Goal: Information Seeking & Learning: Check status

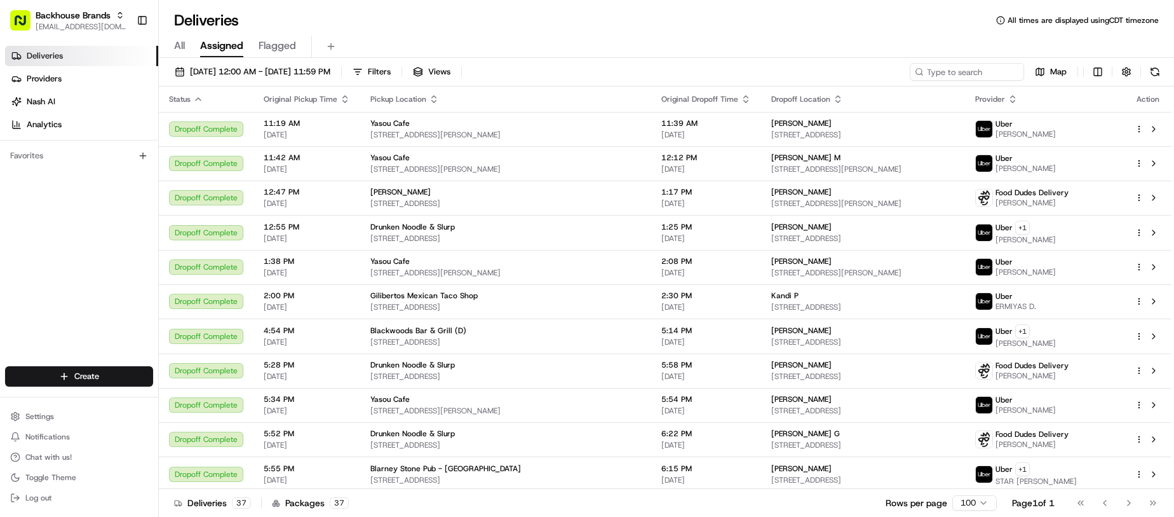
click at [603, 23] on div "Deliveries All times are displayed using CDT timezone" at bounding box center [666, 20] width 1015 height 20
drag, startPoint x: 144, startPoint y: 16, endPoint x: 450, endPoint y: 24, distance: 307.0
click at [144, 16] on button "Toggle Sidebar" at bounding box center [143, 21] width 22 height 22
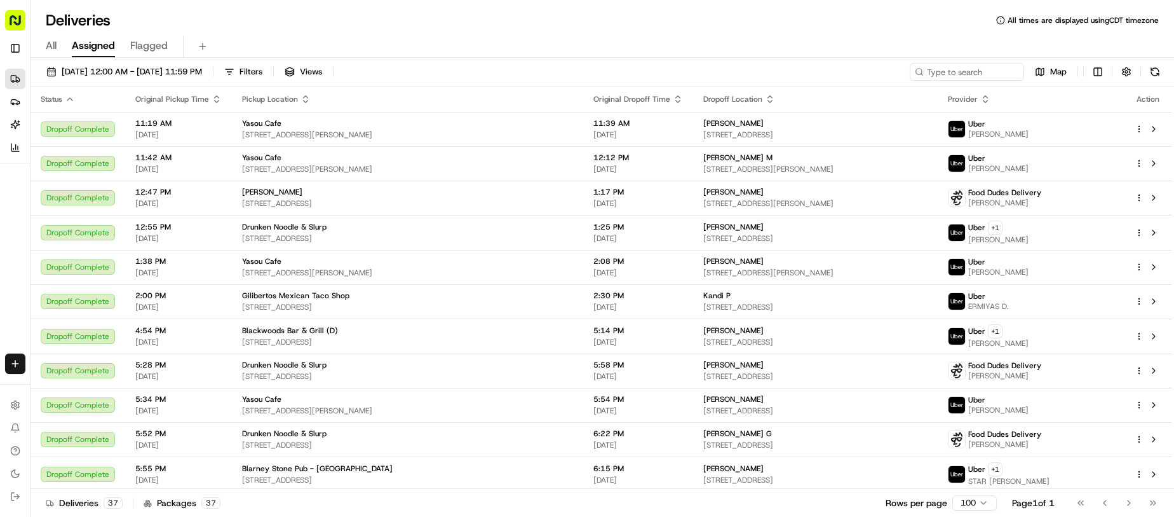
click at [528, 34] on div "All Assigned Flagged" at bounding box center [602, 43] width 1144 height 27
click at [610, 42] on div "All Assigned Flagged" at bounding box center [602, 47] width 1144 height 22
click at [591, 48] on div "All Assigned Flagged" at bounding box center [602, 47] width 1144 height 22
click at [712, 42] on div "All Assigned Flagged" at bounding box center [602, 47] width 1144 height 22
click at [134, 73] on span "[DATE] 12:00 AM - [DATE] 11:59 PM" at bounding box center [132, 71] width 140 height 11
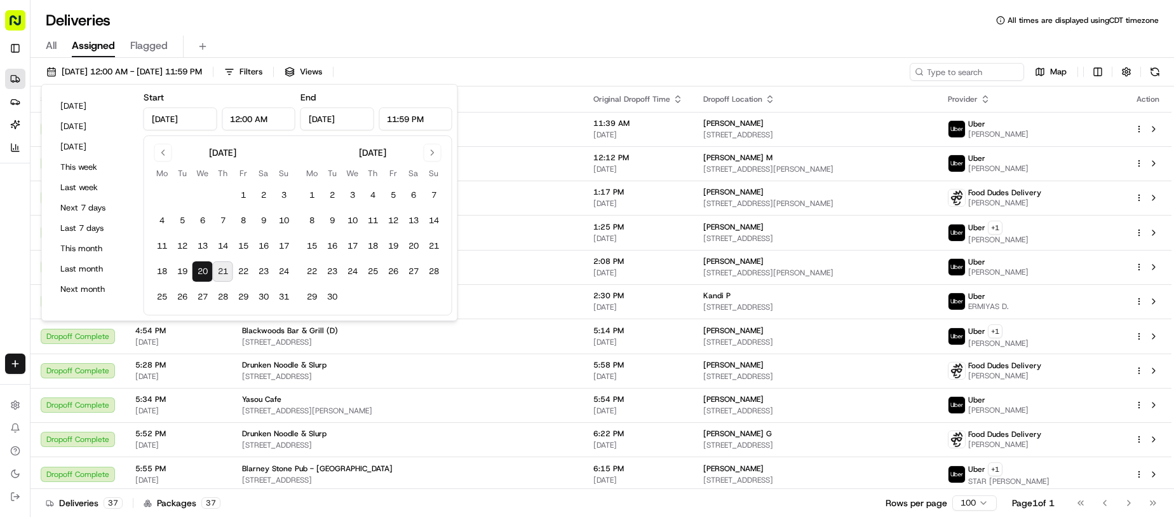
click at [226, 271] on button "21" at bounding box center [223, 271] width 20 height 20
type input "[DATE]"
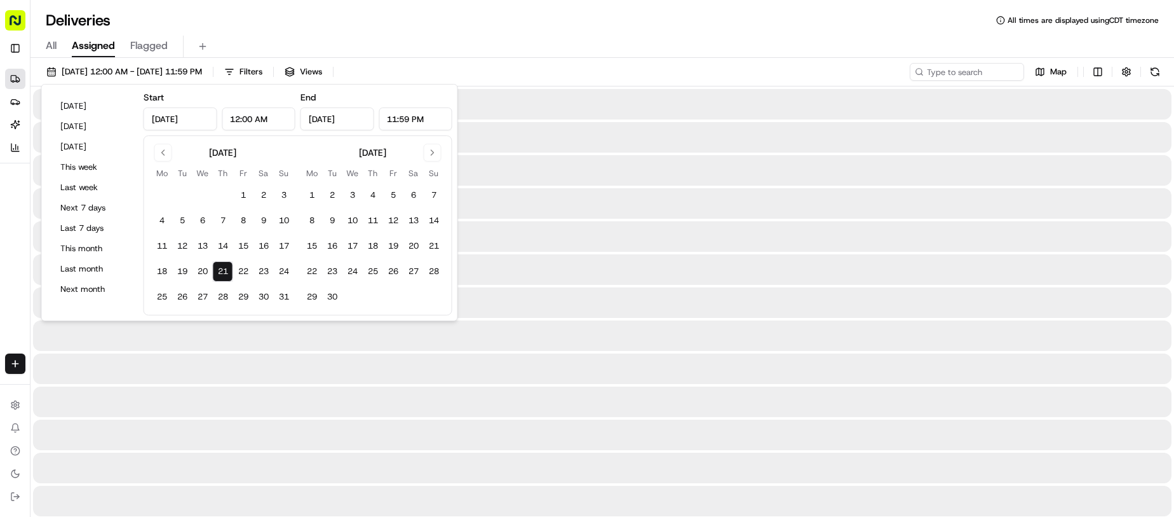
click at [579, 38] on div "All Assigned Flagged" at bounding box center [602, 47] width 1144 height 22
click at [600, 21] on div "Deliveries All times are displayed using CDT timezone" at bounding box center [602, 20] width 1144 height 20
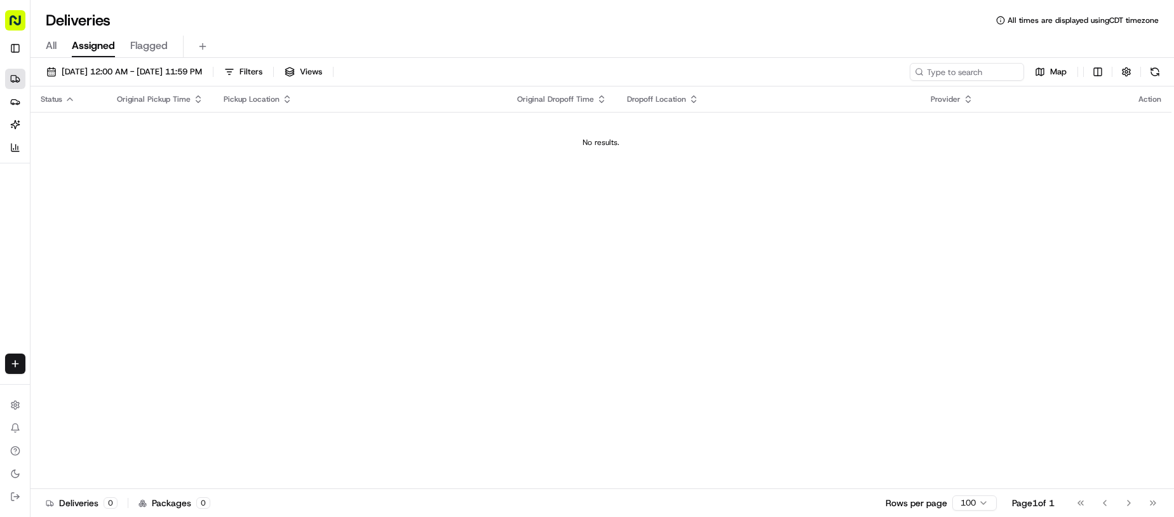
click at [559, 44] on div "All Assigned Flagged" at bounding box center [602, 47] width 1144 height 22
click at [629, 2] on div "Deliveries All times are displayed using CDT timezone All Assigned Flagged [DAT…" at bounding box center [602, 258] width 1144 height 517
click at [515, 306] on div "Status Original Pickup Time Pickup Location Original Dropoff Time Dropoff Locat…" at bounding box center [600, 287] width 1141 height 402
click at [656, 34] on div "All Assigned Flagged" at bounding box center [602, 43] width 1144 height 27
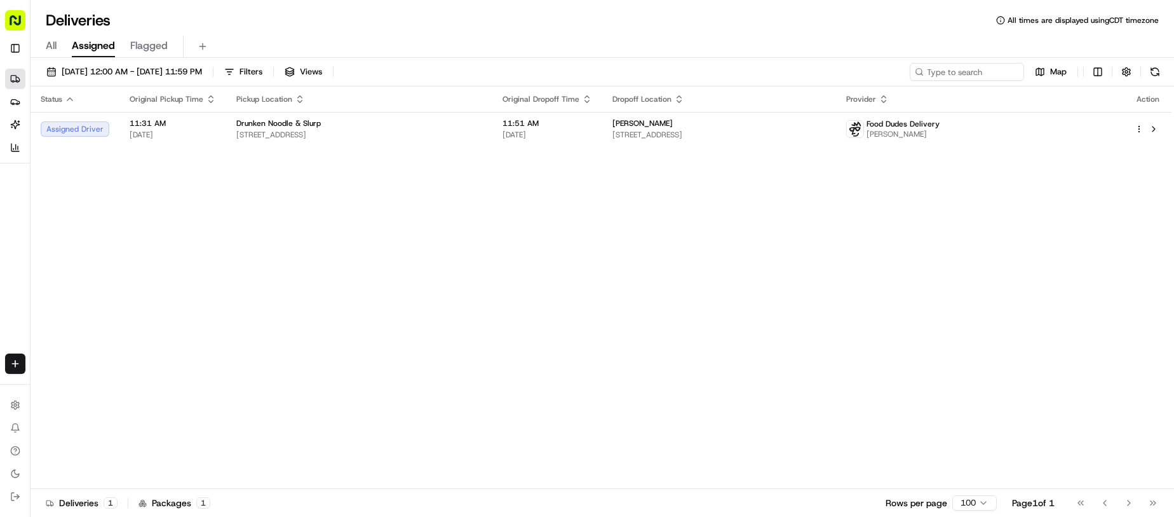
click at [473, 258] on div "Status Original Pickup Time Pickup Location Original Dropoff Time Dropoff Locat…" at bounding box center [600, 287] width 1141 height 402
drag, startPoint x: 473, startPoint y: 258, endPoint x: 505, endPoint y: 226, distance: 45.4
click at [489, 245] on div "Status Original Pickup Time Pickup Location Original Dropoff Time Dropoff Locat…" at bounding box center [600, 287] width 1141 height 402
click at [619, 29] on div "Deliveries All times are displayed using CDT timezone" at bounding box center [602, 20] width 1144 height 20
click at [717, 19] on div "Deliveries All times are displayed using CDT timezone" at bounding box center [602, 20] width 1144 height 20
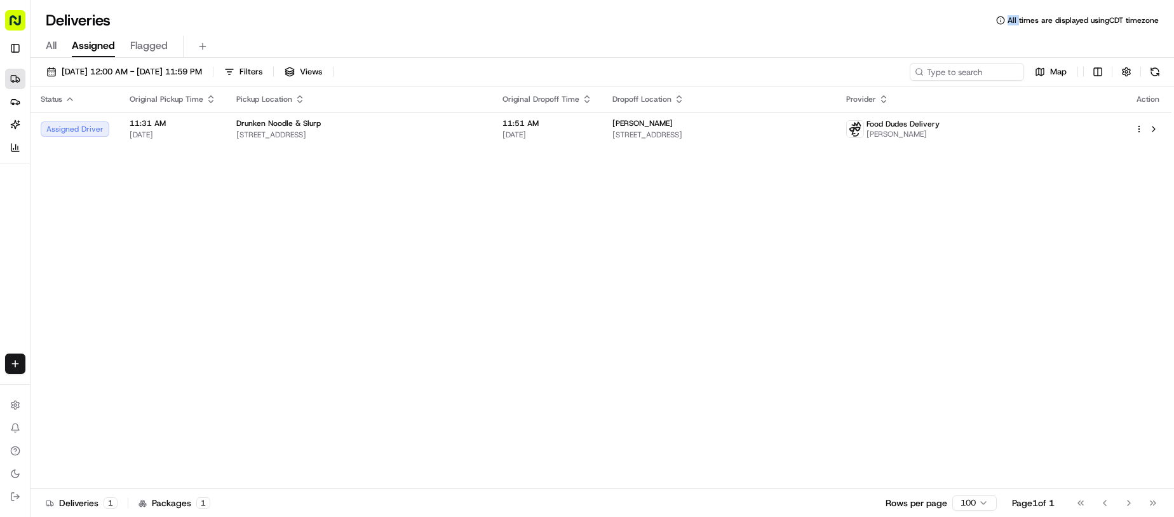
click at [717, 19] on div "Deliveries All times are displayed using CDT timezone" at bounding box center [602, 20] width 1144 height 20
click at [450, 297] on div "Status Original Pickup Time Pickup Location Original Dropoff Time Dropoff Locat…" at bounding box center [600, 287] width 1141 height 402
click at [450, 298] on div "Status Original Pickup Time Pickup Location Original Dropoff Time Dropoff Locat…" at bounding box center [600, 287] width 1141 height 402
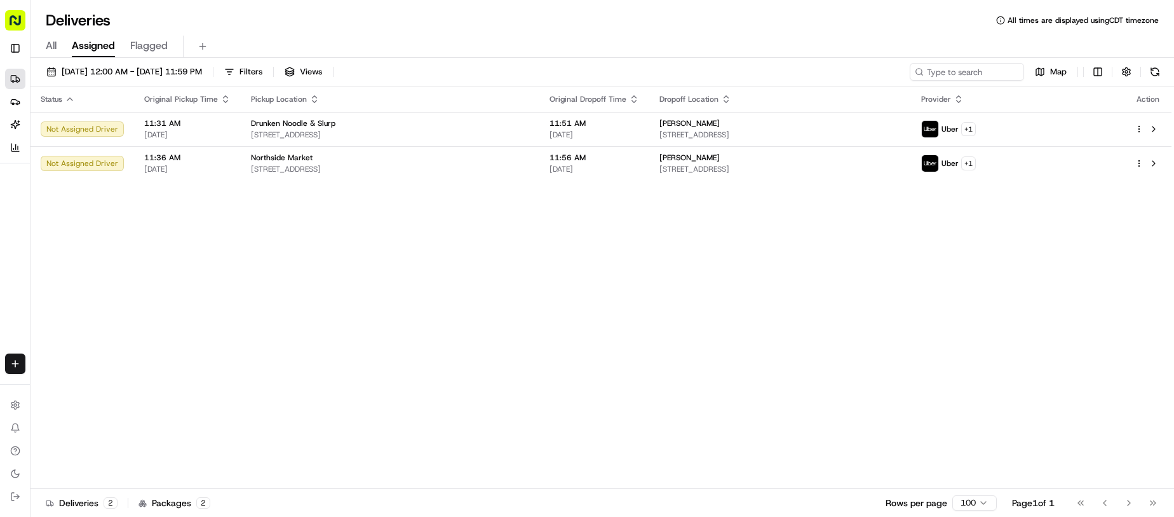
click at [663, 38] on div "All Assigned Flagged" at bounding box center [602, 47] width 1144 height 22
click at [429, 309] on div "Status Original Pickup Time Pickup Location Original Dropoff Time Dropoff Locat…" at bounding box center [600, 287] width 1141 height 402
drag, startPoint x: 547, startPoint y: 288, endPoint x: 581, endPoint y: 287, distance: 34.4
click at [553, 288] on div "Status Original Pickup Time Pickup Location Original Dropoff Time Dropoff Locat…" at bounding box center [600, 287] width 1141 height 402
click at [609, 290] on div "Status Original Pickup Time Pickup Location Original Dropoff Time Dropoff Locat…" at bounding box center [600, 287] width 1141 height 402
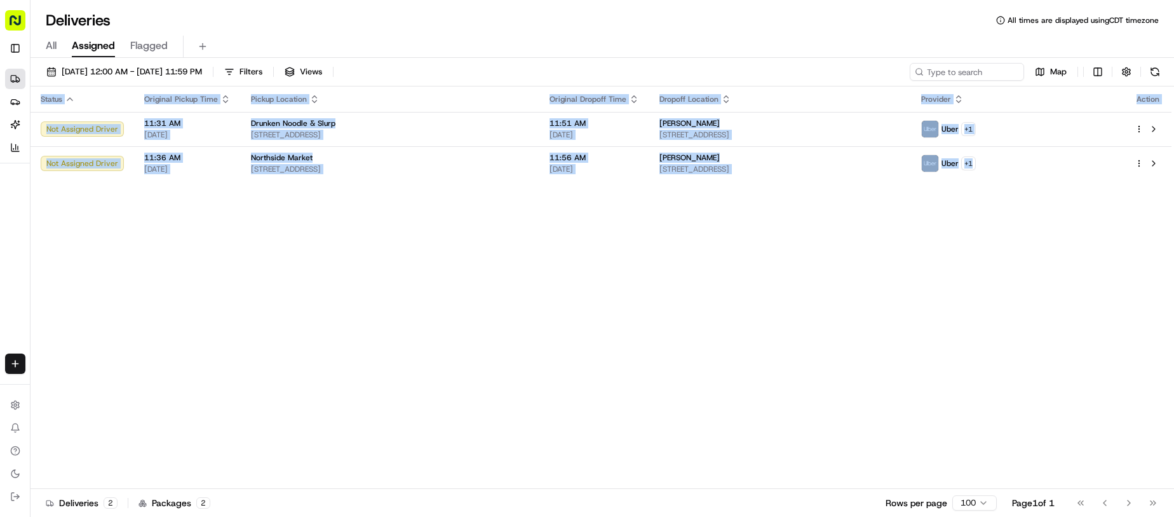
click at [609, 290] on div "Status Original Pickup Time Pickup Location Original Dropoff Time Dropoff Locat…" at bounding box center [600, 287] width 1141 height 402
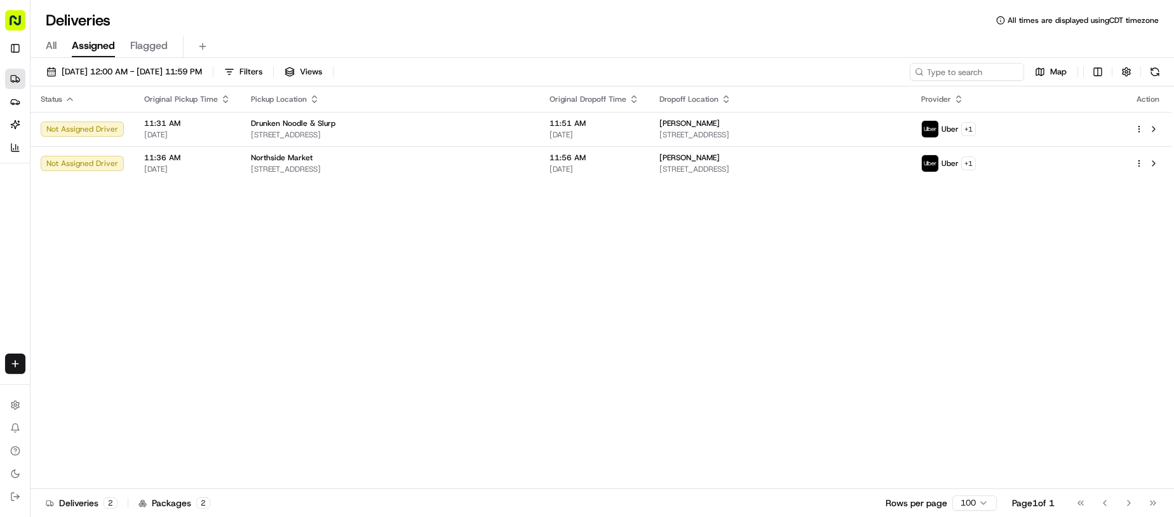
click at [543, 29] on div "Deliveries All times are displayed using CDT timezone" at bounding box center [602, 20] width 1144 height 20
click at [559, 98] on span "Original Dropoff Time" at bounding box center [588, 99] width 77 height 10
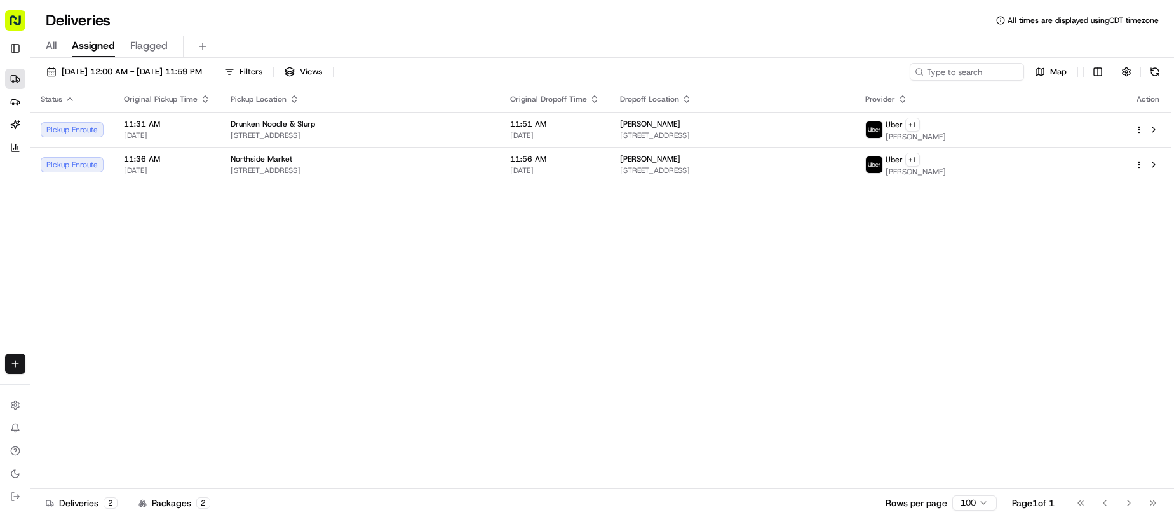
click at [604, 25] on div "Deliveries All times are displayed using CDT timezone" at bounding box center [602, 20] width 1144 height 20
click at [464, 360] on div "Status Original Pickup Time Pickup Location Original Dropoff Time Dropoff Locat…" at bounding box center [600, 287] width 1141 height 402
click at [529, 334] on div "Status Original Pickup Time Pickup Location Original Dropoff Time Dropoff Locat…" at bounding box center [600, 287] width 1141 height 402
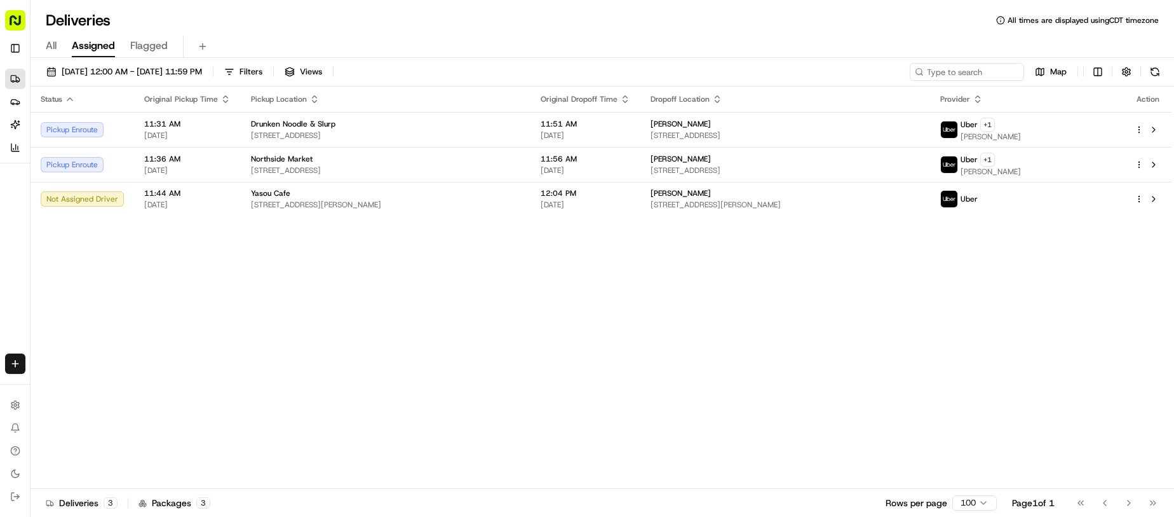
click at [622, 52] on div "All Assigned Flagged" at bounding box center [602, 47] width 1144 height 22
click at [435, 340] on div "Status Original Pickup Time Pickup Location Original Dropoff Time Dropoff Locat…" at bounding box center [600, 287] width 1141 height 402
click at [467, 328] on div "Status Original Pickup Time Pickup Location Original Dropoff Time Dropoff Locat…" at bounding box center [600, 287] width 1141 height 402
click at [221, 92] on th "Original Pickup Time" at bounding box center [187, 98] width 107 height 25
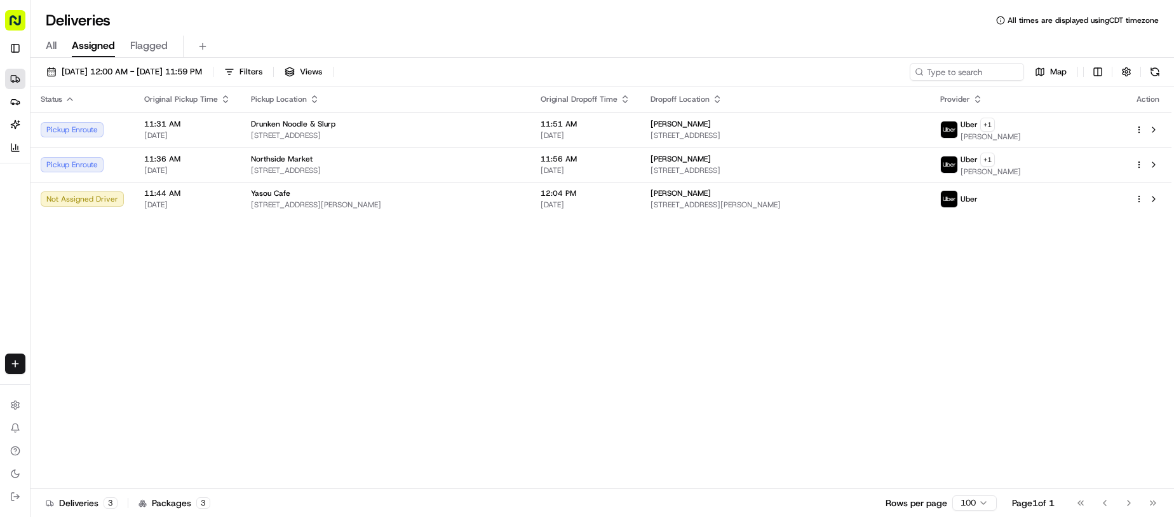
click at [221, 98] on icon "button" at bounding box center [225, 99] width 10 height 10
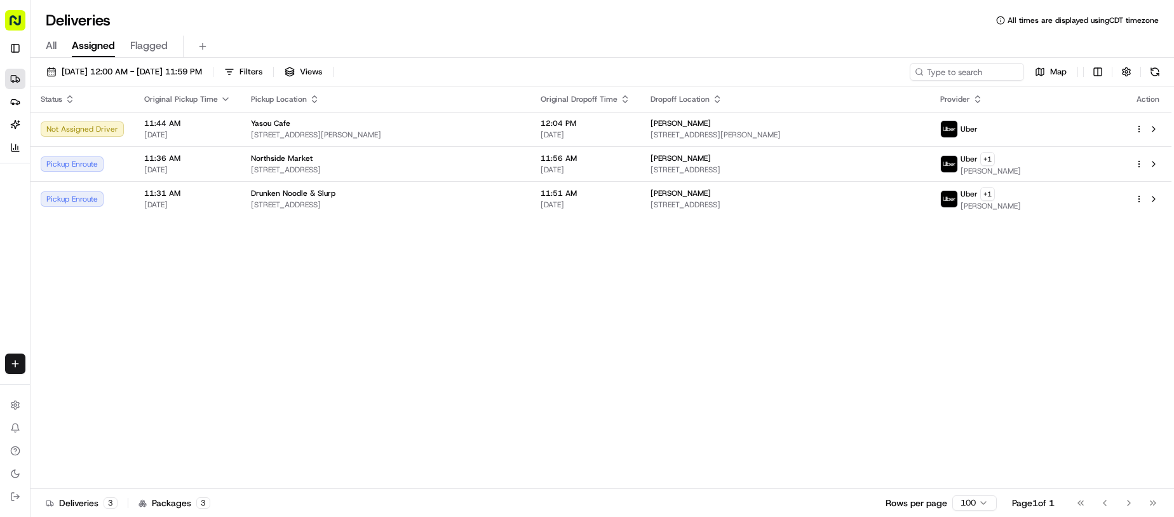
click at [623, 53] on div "All Assigned Flagged" at bounding box center [602, 47] width 1144 height 22
click at [545, 267] on div "Status Original Pickup Time Pickup Location Original Dropoff Time Dropoff Locat…" at bounding box center [600, 287] width 1141 height 402
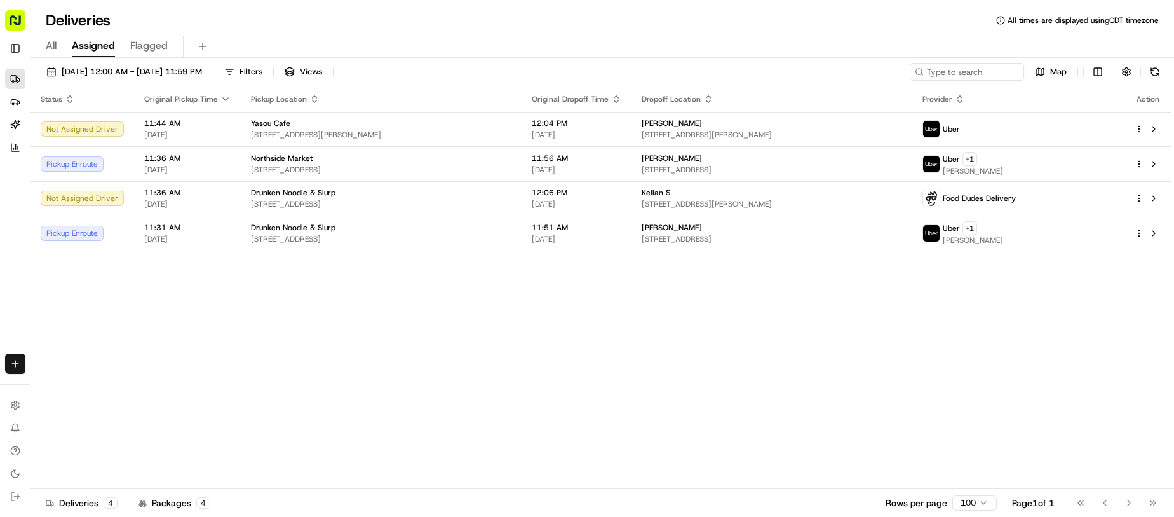
click at [677, 48] on div "All Assigned Flagged" at bounding box center [602, 47] width 1144 height 22
click at [377, 405] on div "Status Original Pickup Time Pickup Location Original Dropoff Time Dropoff Locat…" at bounding box center [600, 287] width 1141 height 402
click at [389, 381] on div "Status Original Pickup Time Pickup Location Original Dropoff Time Dropoff Locat…" at bounding box center [600, 287] width 1141 height 402
click at [723, 37] on div "All Assigned Flagged" at bounding box center [602, 47] width 1144 height 22
click at [460, 363] on div "Status Original Pickup Time Pickup Location Original Dropoff Time Dropoff Locat…" at bounding box center [600, 287] width 1141 height 402
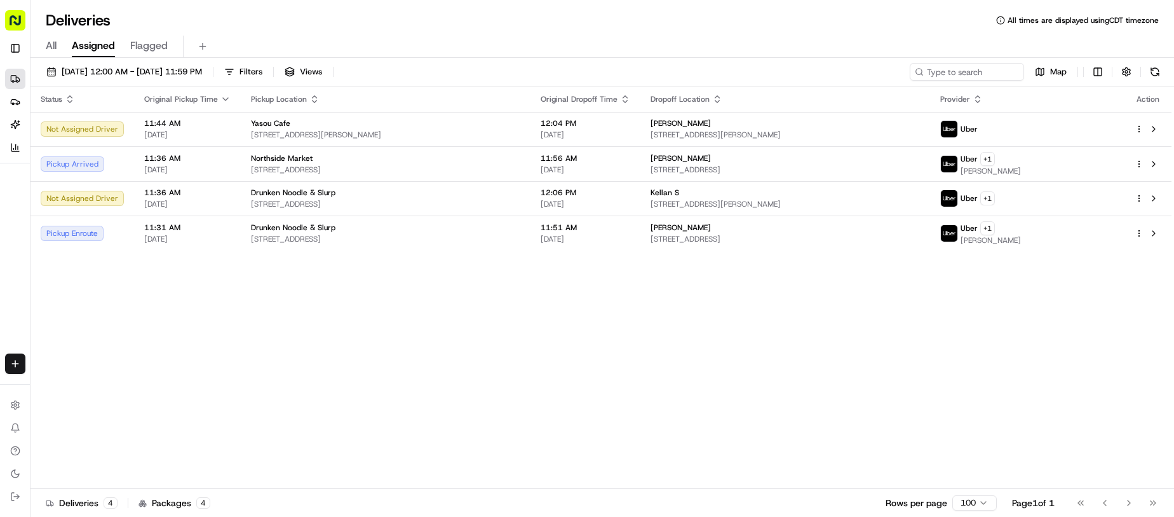
click at [654, 40] on div "All Assigned Flagged" at bounding box center [602, 47] width 1144 height 22
click at [330, 428] on div "Status Original Pickup Time Pickup Location Original Dropoff Time Dropoff Locat…" at bounding box center [600, 287] width 1141 height 402
click at [355, 408] on div "Status Original Pickup Time Pickup Location Original Dropoff Time Dropoff Locat…" at bounding box center [600, 287] width 1141 height 402
click at [597, 27] on div "Deliveries All times are displayed using CDT timezone" at bounding box center [602, 20] width 1144 height 20
drag, startPoint x: 527, startPoint y: 384, endPoint x: 428, endPoint y: 10, distance: 386.5
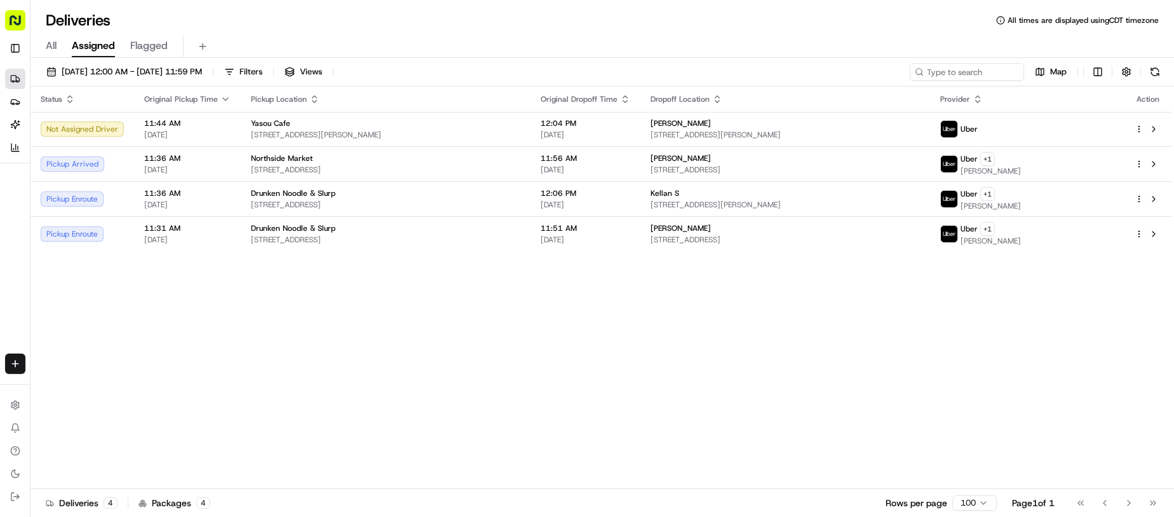
click at [524, 370] on div "Status Original Pickup Time Pickup Location Original Dropoff Time Dropoff Locat…" at bounding box center [600, 287] width 1141 height 402
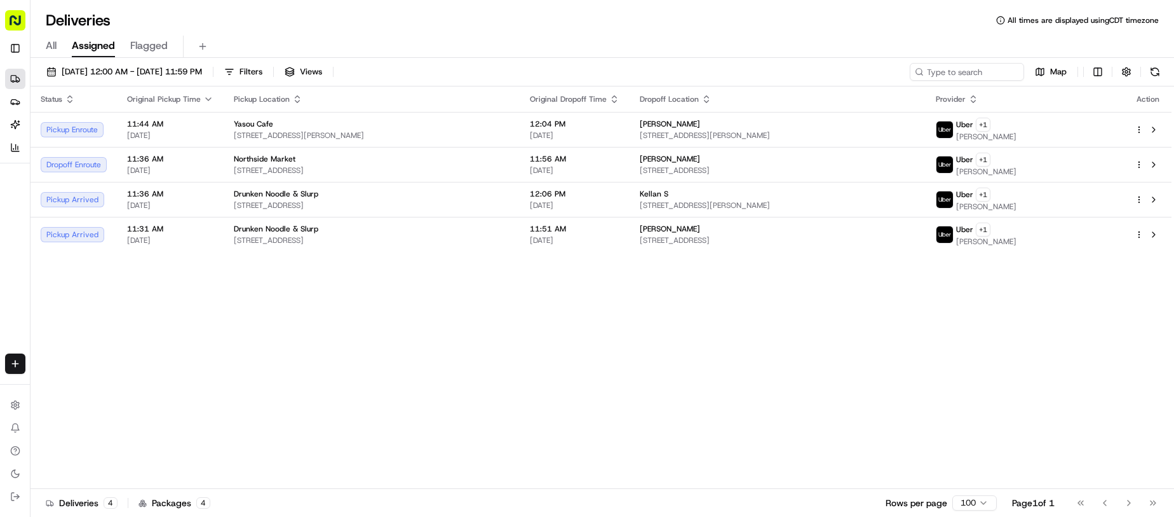
click at [658, 8] on div "Deliveries All times are displayed using CDT timezone All Assigned Flagged [DAT…" at bounding box center [602, 258] width 1144 height 517
click at [386, 448] on div "Status Original Pickup Time Pickup Location Original Dropoff Time Dropoff Locat…" at bounding box center [600, 287] width 1141 height 402
click at [447, 388] on div "Status Original Pickup Time Pickup Location Original Dropoff Time Dropoff Locat…" at bounding box center [600, 287] width 1141 height 402
click at [496, 309] on div "Status Original Pickup Time Pickup Location Original Dropoff Time Dropoff Locat…" at bounding box center [600, 287] width 1141 height 402
click at [496, 384] on div "Status Original Pickup Time Pickup Location Original Dropoff Time Dropoff Locat…" at bounding box center [600, 287] width 1141 height 402
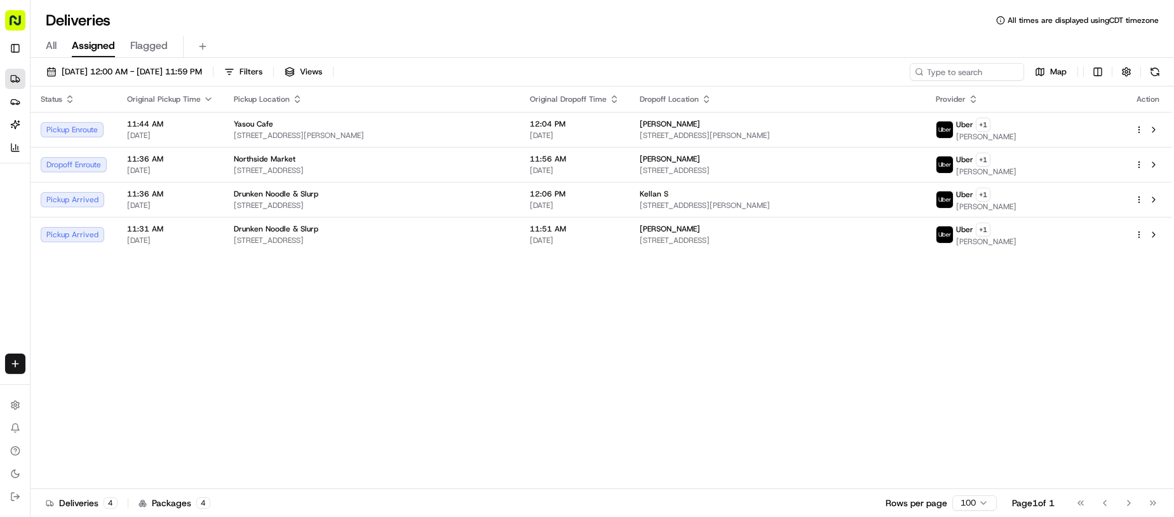
click at [652, 79] on div "[DATE] 12:00 AM - [DATE] 11:59 PM Filters Views Map" at bounding box center [602, 75] width 1144 height 24
click at [635, 23] on div "Deliveries All times are displayed using CDT timezone" at bounding box center [602, 20] width 1144 height 20
click at [521, 351] on div "Status Original Pickup Time Pickup Location Original Dropoff Time Dropoff Locat…" at bounding box center [600, 287] width 1141 height 402
click at [356, 361] on div "Status Original Pickup Time Pickup Location Original Dropoff Time Dropoff Locat…" at bounding box center [600, 287] width 1141 height 402
drag, startPoint x: 356, startPoint y: 361, endPoint x: 368, endPoint y: 320, distance: 42.4
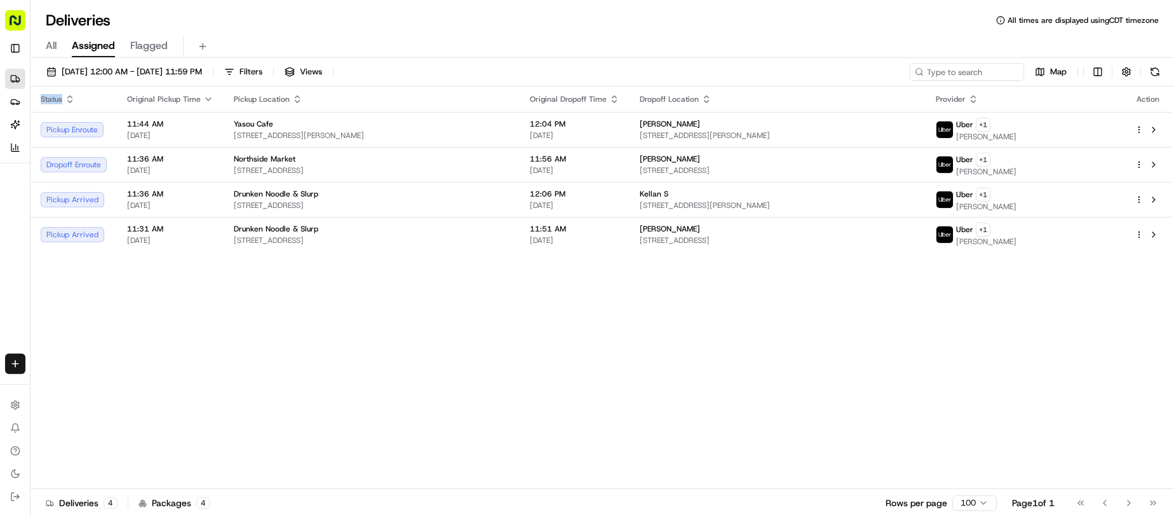
click at [357, 359] on div "Status Original Pickup Time Pickup Location Original Dropoff Time Dropoff Locat…" at bounding box center [600, 287] width 1141 height 402
click at [764, 337] on div "Status Original Pickup Time Pickup Location Original Dropoff Time Dropoff Locat…" at bounding box center [600, 287] width 1141 height 402
click at [601, 327] on div "Status Original Pickup Time Pickup Location Original Dropoff Time Dropoff Locat…" at bounding box center [600, 287] width 1141 height 402
click at [558, 328] on div "Status Original Pickup Time Pickup Location Original Dropoff Time Dropoff Locat…" at bounding box center [600, 287] width 1141 height 402
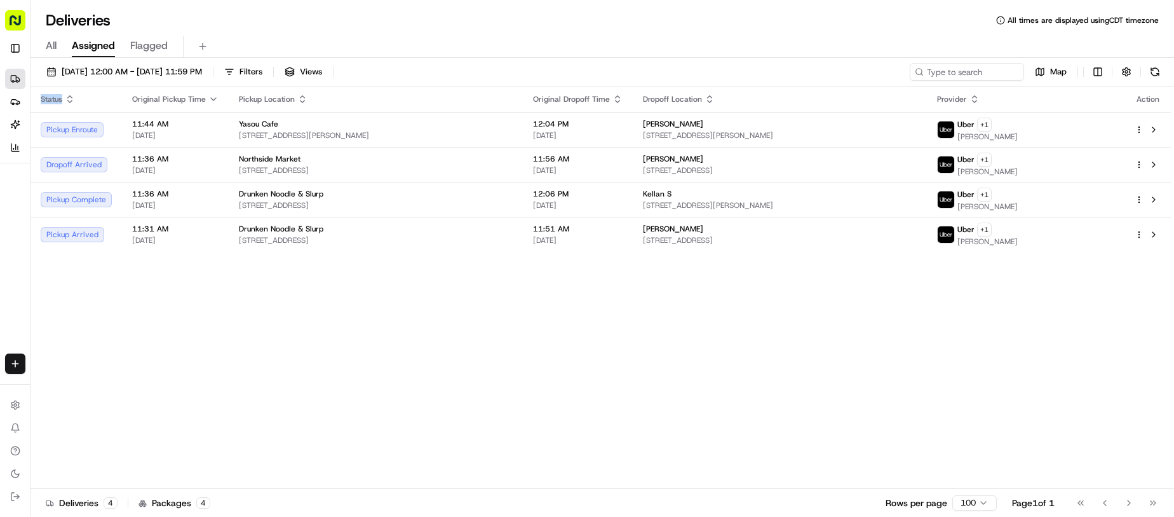
click at [558, 328] on div "Status Original Pickup Time Pickup Location Original Dropoff Time Dropoff Locat…" at bounding box center [600, 287] width 1141 height 402
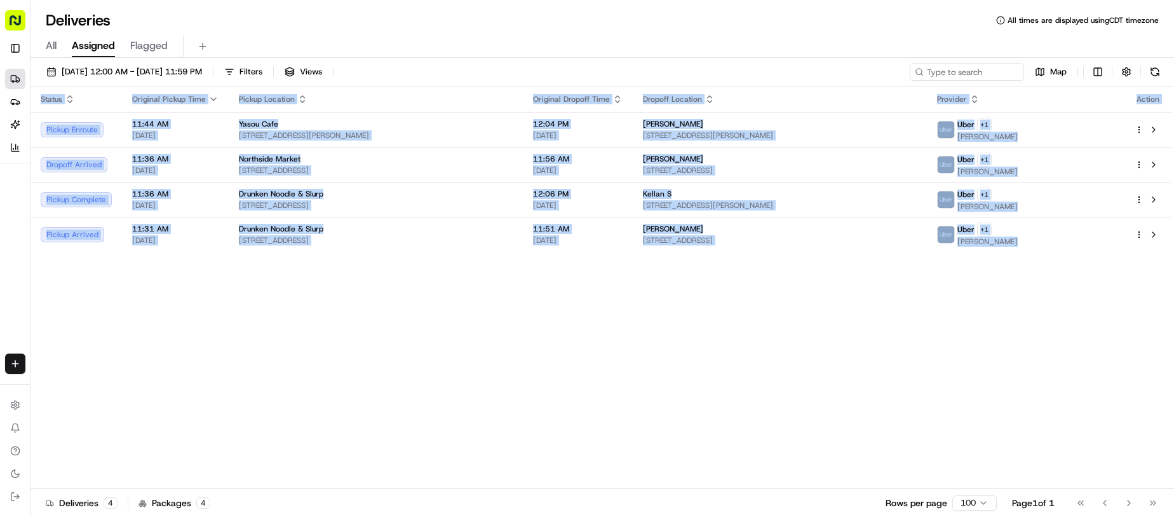
click at [668, 384] on div "Status Original Pickup Time Pickup Location Original Dropoff Time Dropoff Locat…" at bounding box center [600, 287] width 1141 height 402
click at [656, 351] on div "Status Original Pickup Time Pickup Location Original Dropoff Time Dropoff Locat…" at bounding box center [600, 287] width 1141 height 402
click at [649, 321] on div "Status Original Pickup Time Pickup Location Original Dropoff Time Dropoff Locat…" at bounding box center [600, 287] width 1141 height 402
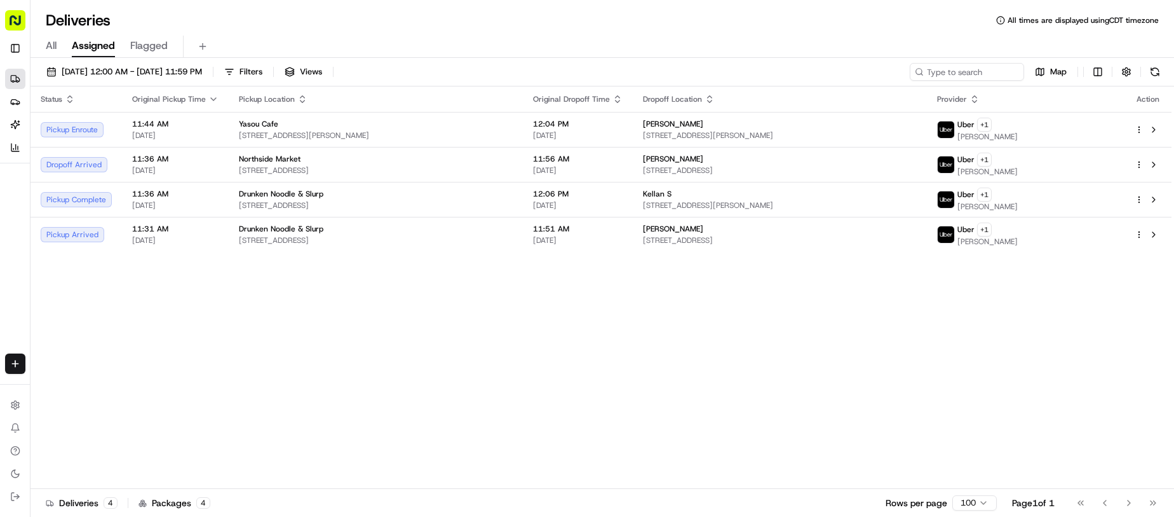
click at [643, 313] on div "Status Original Pickup Time Pickup Location Original Dropoff Time Dropoff Locat…" at bounding box center [600, 287] width 1141 height 402
click at [778, 372] on div "Status Original Pickup Time Pickup Location Original Dropoff Time Dropoff Locat…" at bounding box center [600, 287] width 1141 height 402
drag, startPoint x: 763, startPoint y: 370, endPoint x: 749, endPoint y: 357, distance: 18.9
click at [755, 362] on div "Status Original Pickup Time Pickup Location Original Dropoff Time Dropoff Locat…" at bounding box center [600, 287] width 1141 height 402
click at [531, 18] on div "Deliveries All times are displayed using CDT timezone" at bounding box center [602, 20] width 1144 height 20
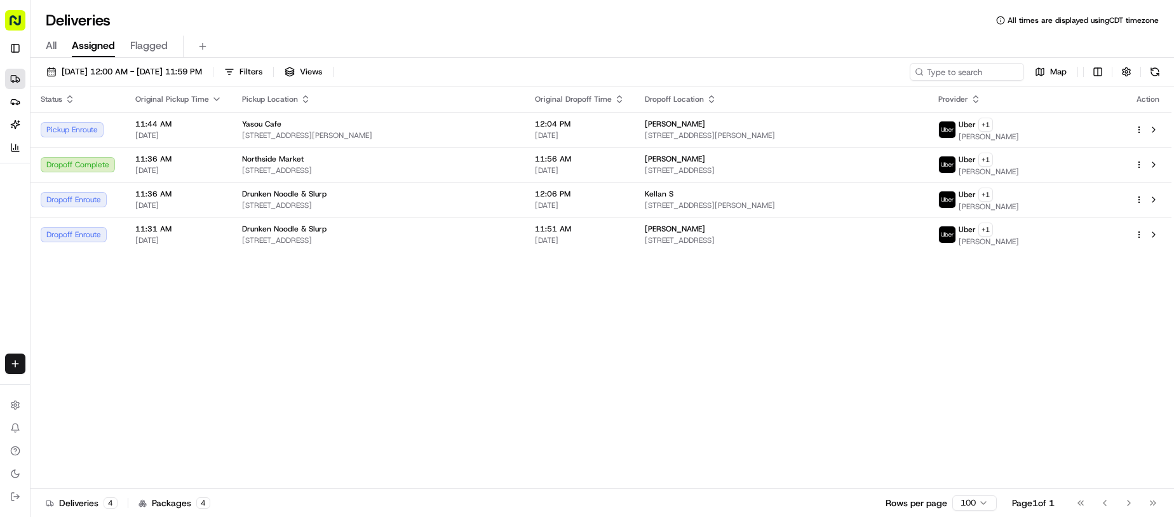
click at [882, 353] on div "Status Original Pickup Time Pickup Location Original Dropoff Time Dropoff Locat…" at bounding box center [600, 287] width 1141 height 402
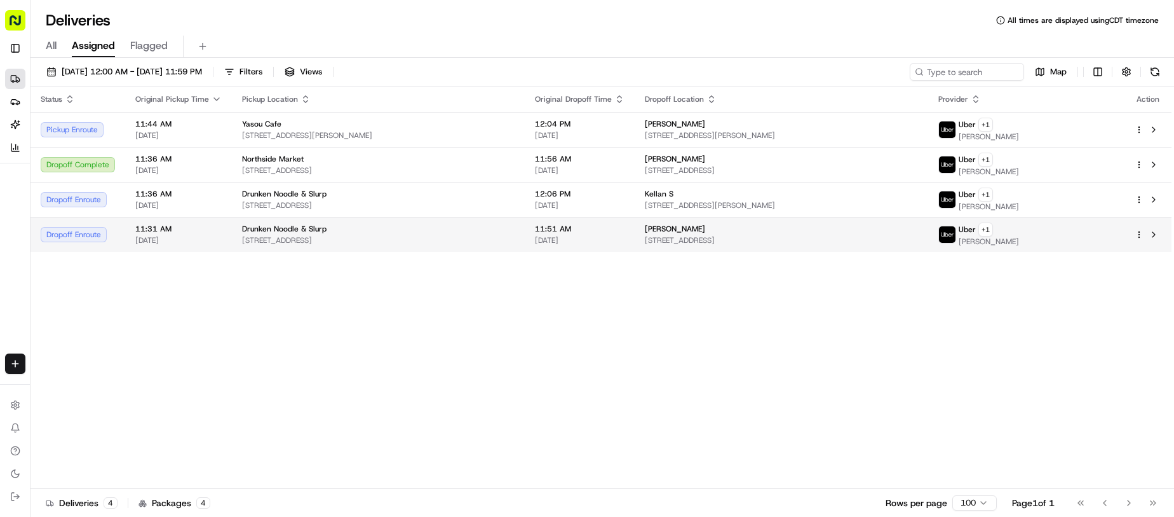
drag, startPoint x: 814, startPoint y: 324, endPoint x: 669, endPoint y: 241, distance: 167.1
click at [799, 321] on div "Status Original Pickup Time Pickup Location Original Dropoff Time Dropoff Locat…" at bounding box center [600, 287] width 1141 height 402
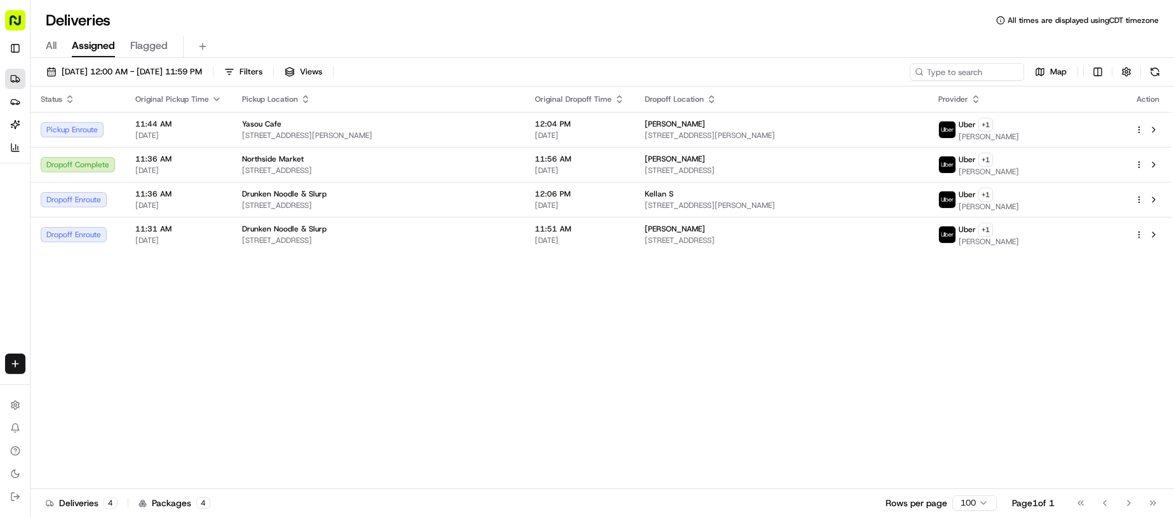
click at [631, 294] on div "Status Original Pickup Time Pickup Location Original Dropoff Time Dropoff Locat…" at bounding box center [600, 287] width 1141 height 402
click at [465, 383] on div "Status Original Pickup Time Pickup Location Original Dropoff Time Dropoff Locat…" at bounding box center [600, 287] width 1141 height 402
click at [650, 39] on div "All Assigned Flagged" at bounding box center [602, 47] width 1144 height 22
click at [410, 343] on div "Status Original Pickup Time Pickup Location Original Dropoff Time Dropoff Locat…" at bounding box center [600, 287] width 1141 height 402
drag, startPoint x: 410, startPoint y: 343, endPoint x: 410, endPoint y: 309, distance: 33.7
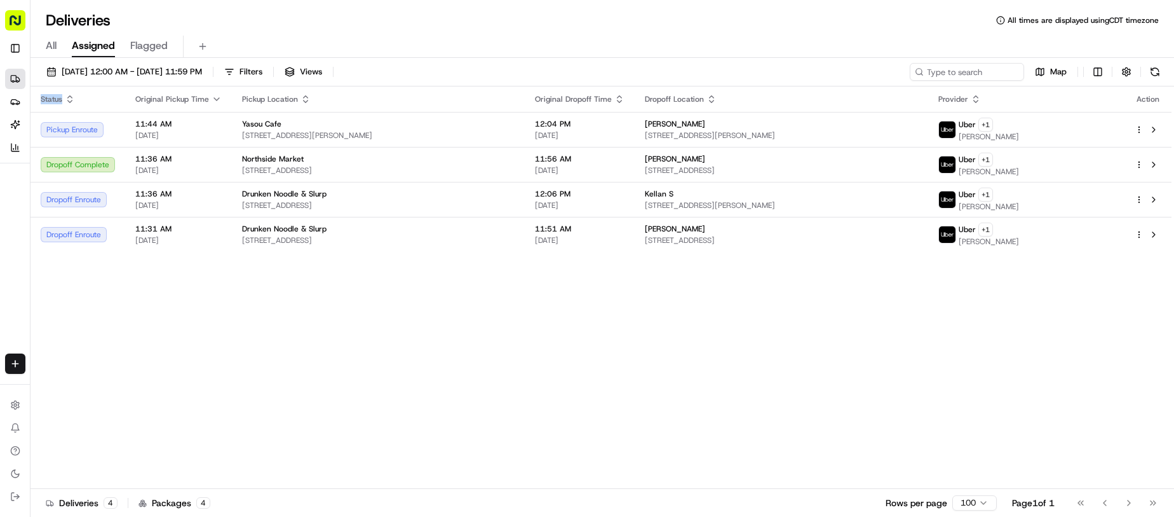
click at [412, 341] on div "Status Original Pickup Time Pickup Location Original Dropoff Time Dropoff Locat…" at bounding box center [600, 287] width 1141 height 402
click at [525, 88] on th "Pickup Location" at bounding box center [378, 98] width 293 height 25
click at [555, 40] on div "All Assigned Flagged" at bounding box center [602, 47] width 1144 height 22
click at [445, 374] on div "Status Original Pickup Time Pickup Location Original Dropoff Time Dropoff Locat…" at bounding box center [600, 287] width 1141 height 402
click at [541, 372] on div "Status Original Pickup Time Pickup Location Original Dropoff Time Dropoff Locat…" at bounding box center [600, 287] width 1141 height 402
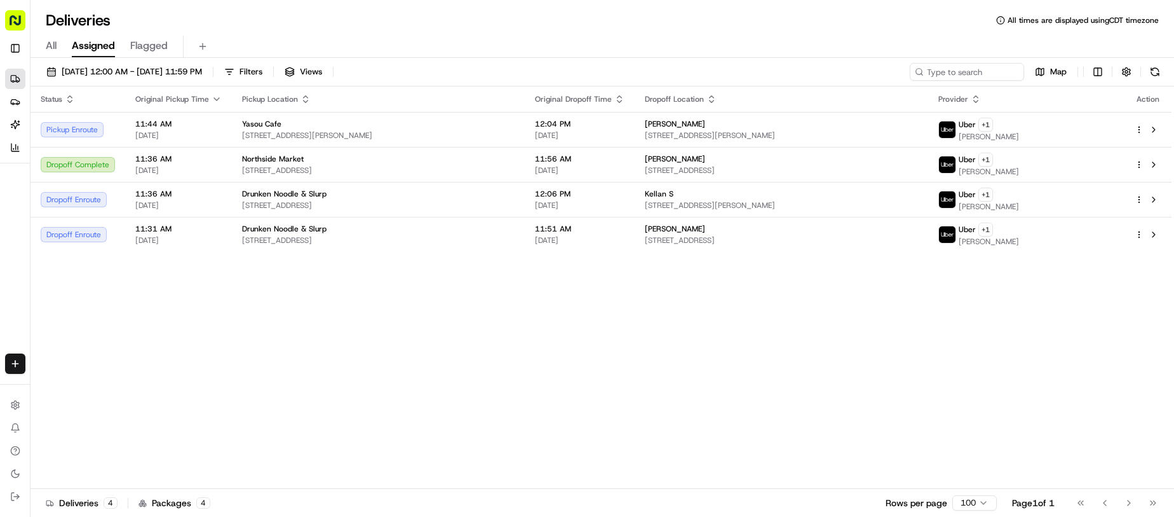
click at [561, 86] on div "[DATE] 12:00 AM - [DATE] 11:59 PM Filters Views Map" at bounding box center [602, 75] width 1144 height 24
click at [561, 43] on div "All Assigned Flagged" at bounding box center [602, 47] width 1144 height 22
drag, startPoint x: 365, startPoint y: 381, endPoint x: 370, endPoint y: 374, distance: 8.6
click at [366, 381] on div "Status Original Pickup Time Pickup Location Original Dropoff Time Dropoff Locat…" at bounding box center [600, 287] width 1141 height 402
drag, startPoint x: 370, startPoint y: 374, endPoint x: 631, endPoint y: 344, distance: 262.9
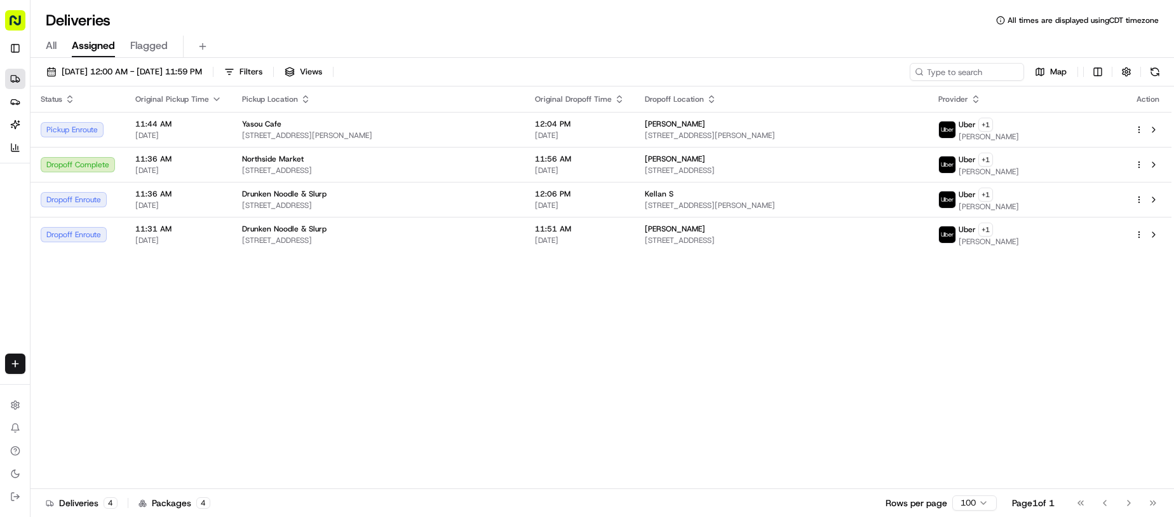
click at [379, 372] on div "Status Original Pickup Time Pickup Location Original Dropoff Time Dropoff Locat…" at bounding box center [600, 287] width 1141 height 402
click at [660, 349] on div "Status Original Pickup Time Pickup Location Original Dropoff Time Dropoff Locat…" at bounding box center [600, 287] width 1141 height 402
click at [652, 11] on div "Deliveries All times are displayed using CDT timezone" at bounding box center [602, 20] width 1144 height 20
click at [645, 61] on div "[DATE] 12:00 AM - [DATE] 11:59 PM Filters Views Map Status Original Pickup Time…" at bounding box center [602, 288] width 1144 height 461
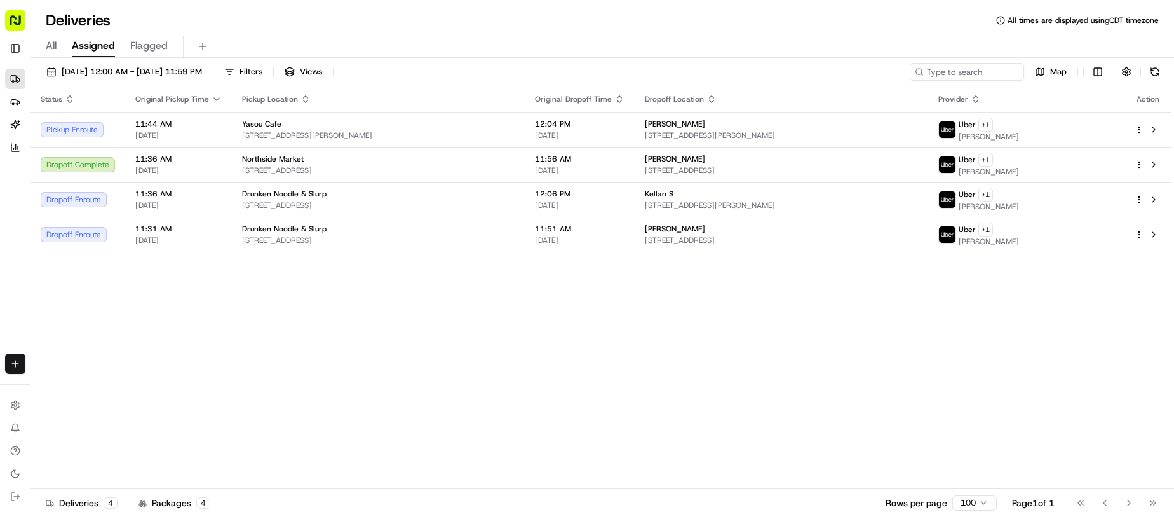
click at [433, 410] on div "Status Original Pickup Time Pickup Location Original Dropoff Time Dropoff Locat…" at bounding box center [600, 287] width 1141 height 402
drag, startPoint x: 442, startPoint y: 362, endPoint x: 443, endPoint y: 328, distance: 33.7
click at [446, 357] on div "Status Original Pickup Time Pickup Location Original Dropoff Time Dropoff Locat…" at bounding box center [600, 287] width 1141 height 402
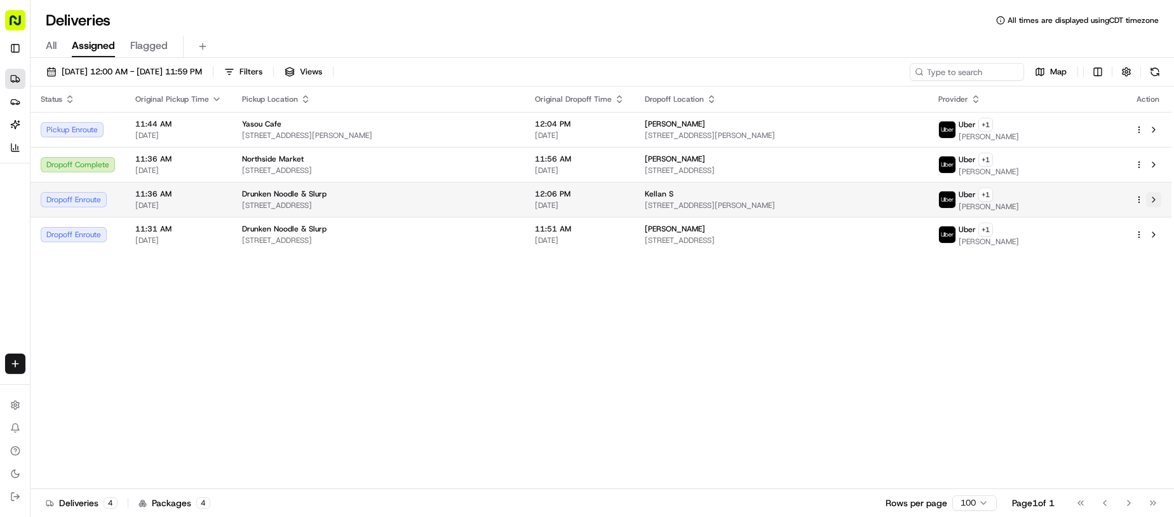
drag, startPoint x: 621, startPoint y: 313, endPoint x: 1156, endPoint y: 203, distance: 545.5
click at [631, 313] on div "Status Original Pickup Time Pickup Location Original Dropoff Time Dropoff Locat…" at bounding box center [600, 287] width 1141 height 402
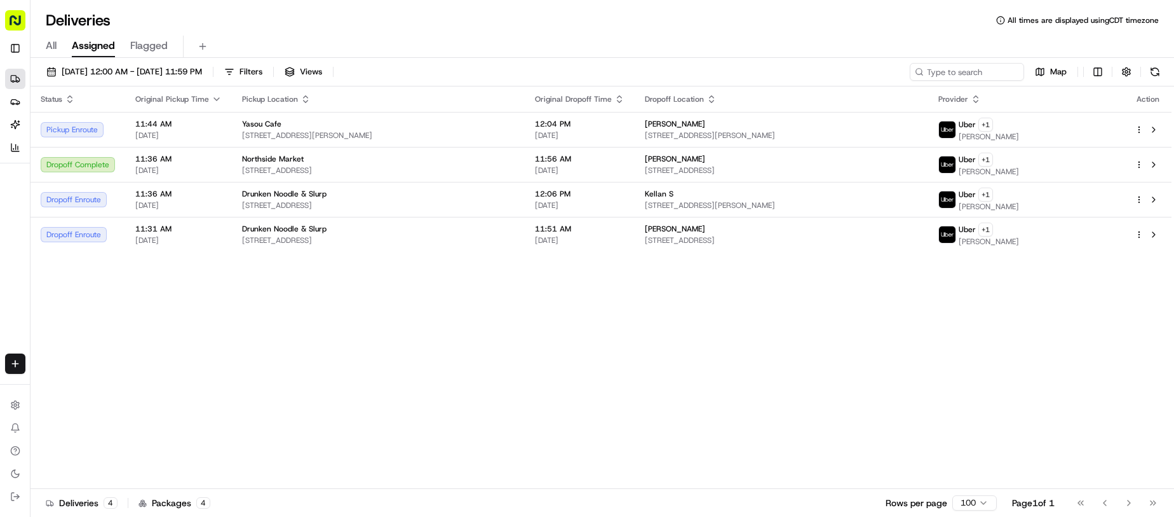
click at [604, 399] on div "Status Original Pickup Time Pickup Location Original Dropoff Time Dropoff Locat…" at bounding box center [600, 287] width 1141 height 402
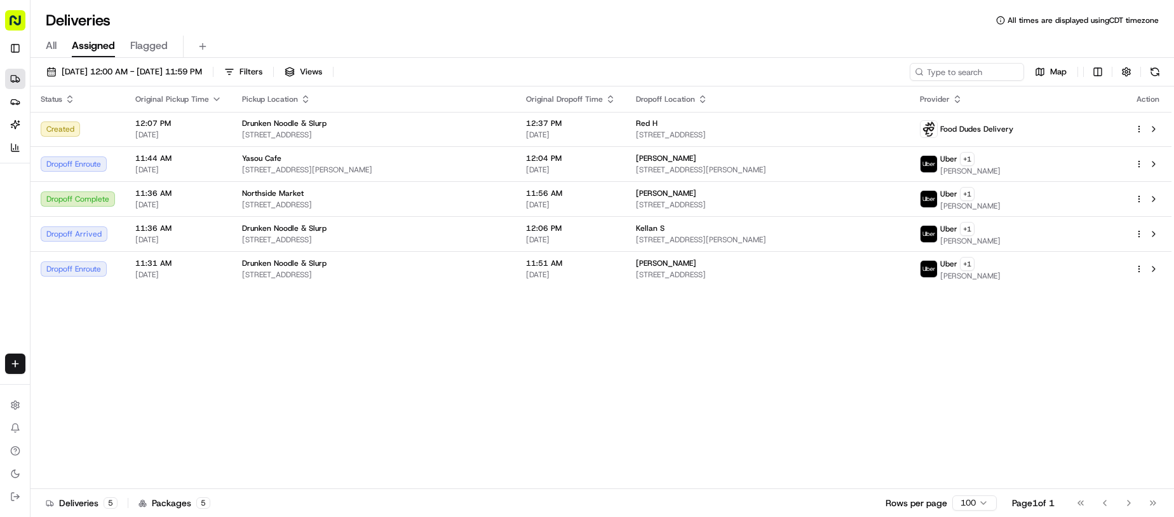
click at [579, 36] on div "All Assigned Flagged" at bounding box center [602, 47] width 1144 height 22
click at [414, 465] on div "Status Original Pickup Time Pickup Location Original Dropoff Time Dropoff Locat…" at bounding box center [600, 287] width 1141 height 402
click at [459, 381] on div "Status Original Pickup Time Pickup Location Original Dropoff Time Dropoff Locat…" at bounding box center [600, 287] width 1141 height 402
click at [475, 384] on div "Status Original Pickup Time Pickup Location Original Dropoff Time Dropoff Locat…" at bounding box center [600, 287] width 1141 height 402
click at [515, 364] on div "Status Original Pickup Time Pickup Location Original Dropoff Time Dropoff Locat…" at bounding box center [600, 287] width 1141 height 402
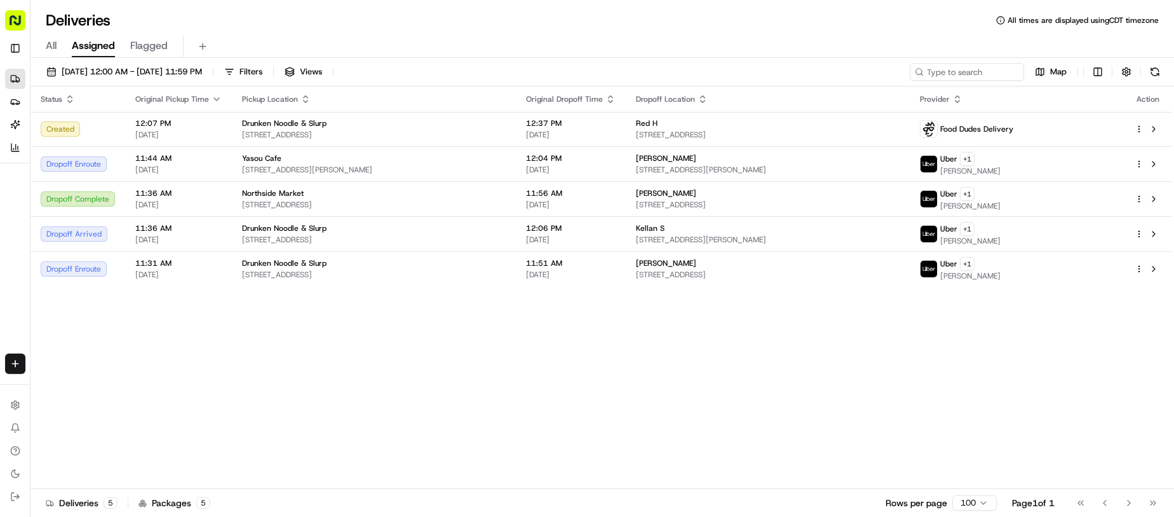
click at [517, 363] on div "Status Original Pickup Time Pickup Location Original Dropoff Time Dropoff Locat…" at bounding box center [600, 287] width 1141 height 402
click at [513, 421] on div "Status Original Pickup Time Pickup Location Original Dropoff Time Dropoff Locat…" at bounding box center [600, 287] width 1141 height 402
drag, startPoint x: 658, startPoint y: 72, endPoint x: 633, endPoint y: 1, distance: 75.7
click at [654, 54] on div "Deliveries All times are displayed using CDT timezone All Assigned Flagged [DAT…" at bounding box center [602, 258] width 1144 height 517
click at [719, 19] on div "Deliveries All times are displayed using CDT timezone" at bounding box center [602, 20] width 1144 height 20
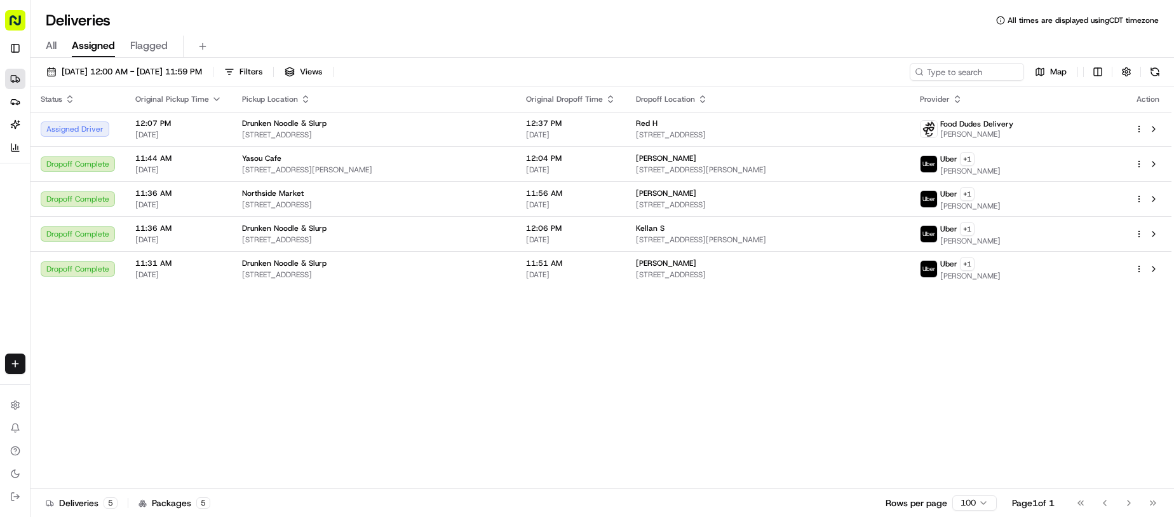
click at [524, 403] on div "Status Original Pickup Time Pickup Location Original Dropoff Time Dropoff Locat…" at bounding box center [600, 287] width 1141 height 402
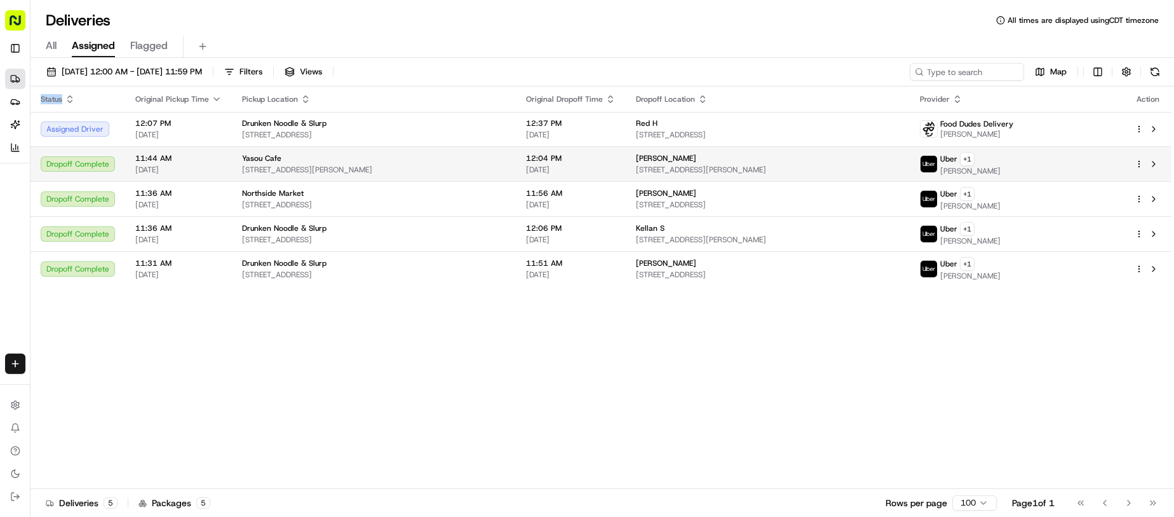
click at [557, 402] on div "Status Original Pickup Time Pickup Location Original Dropoff Time Dropoff Locat…" at bounding box center [600, 287] width 1141 height 402
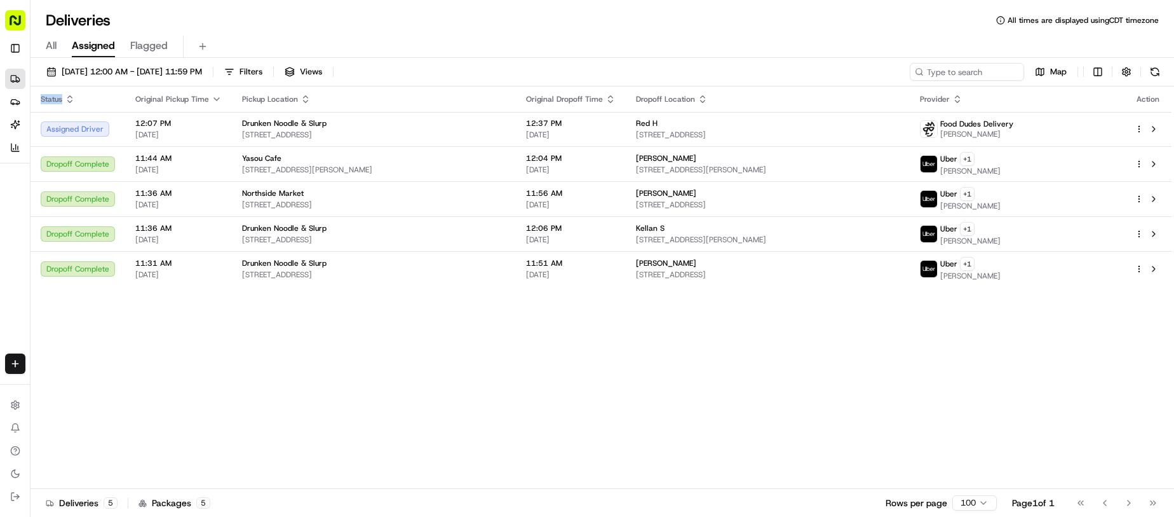
drag, startPoint x: 309, startPoint y: 348, endPoint x: 330, endPoint y: 328, distance: 28.8
click at [309, 348] on div "Status Original Pickup Time Pickup Location Original Dropoff Time Dropoff Locat…" at bounding box center [600, 287] width 1141 height 402
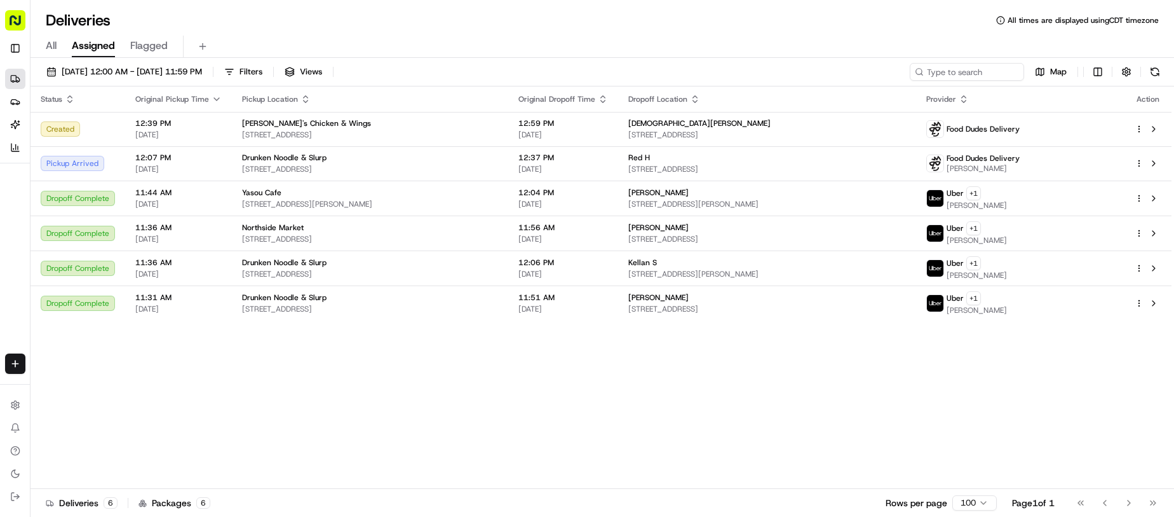
click at [688, 21] on div "Deliveries All times are displayed using CDT timezone" at bounding box center [602, 20] width 1144 height 20
click at [616, 27] on div "Deliveries All times are displayed using CDT timezone" at bounding box center [602, 20] width 1144 height 20
drag, startPoint x: 372, startPoint y: 412, endPoint x: 383, endPoint y: 407, distance: 11.9
click at [380, 409] on div "Status Original Pickup Time Pickup Location Original Dropoff Time Dropoff Locat…" at bounding box center [600, 287] width 1141 height 402
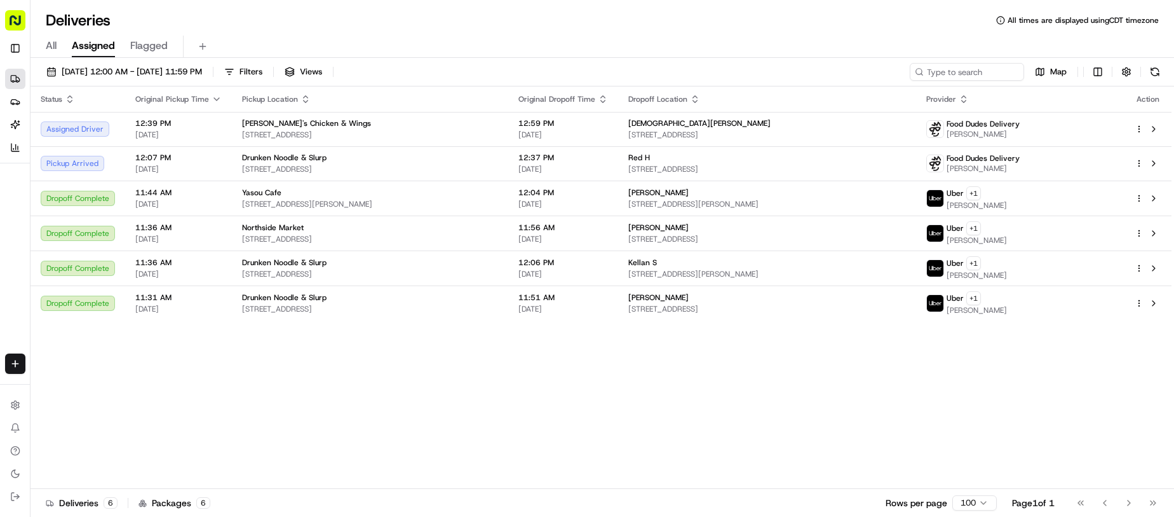
drag, startPoint x: 386, startPoint y: 405, endPoint x: 463, endPoint y: 344, distance: 98.6
click at [391, 403] on div "Status Original Pickup Time Pickup Location Original Dropoff Time Dropoff Locat…" at bounding box center [600, 287] width 1141 height 402
click at [688, 44] on div "All Assigned Flagged" at bounding box center [602, 47] width 1144 height 22
drag, startPoint x: 618, startPoint y: 69, endPoint x: 587, endPoint y: 14, distance: 62.6
click at [616, 67] on div "[DATE] 12:00 AM - [DATE] 11:59 PM Filters Views Map" at bounding box center [602, 75] width 1144 height 24
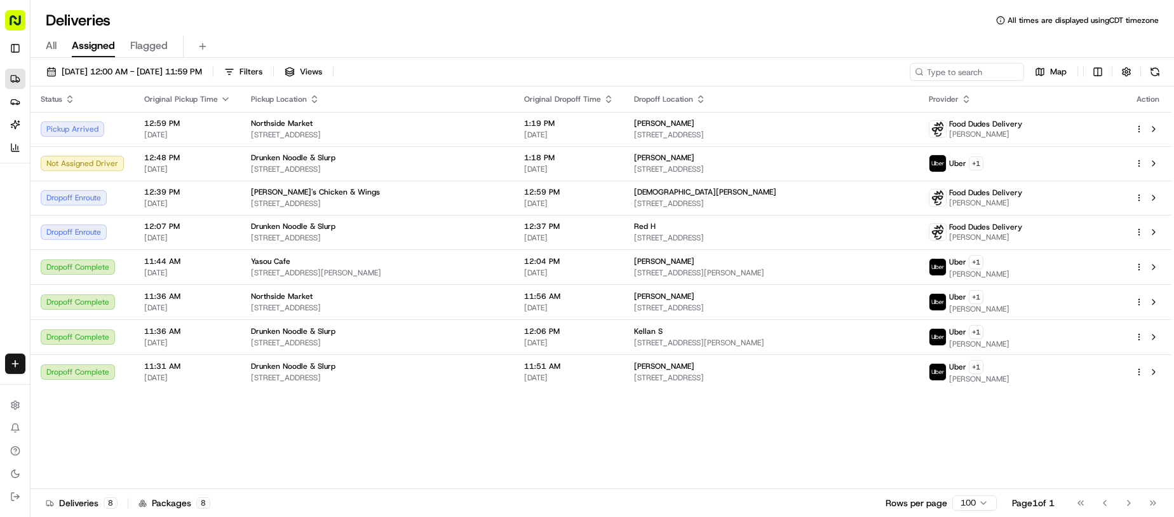
click at [580, 23] on div "Deliveries All times are displayed using CDT timezone" at bounding box center [602, 20] width 1144 height 20
click at [528, 39] on div "All Assigned Flagged" at bounding box center [602, 47] width 1144 height 22
click at [640, 21] on div "Deliveries All times are displayed using CDT timezone" at bounding box center [602, 20] width 1144 height 20
click at [487, 67] on div "[DATE] 12:00 AM - [DATE] 11:59 PM Filters Views Map" at bounding box center [602, 75] width 1144 height 24
click at [553, 15] on div "Deliveries All times are displayed using CDT timezone" at bounding box center [602, 20] width 1144 height 20
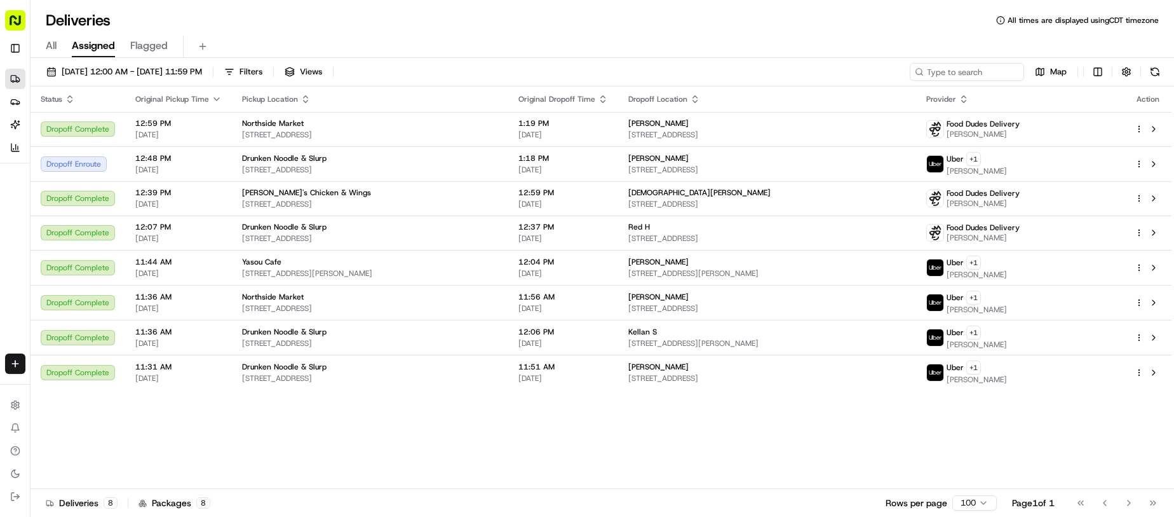
click at [585, 21] on div "Deliveries All times are displayed using CDT timezone" at bounding box center [602, 20] width 1144 height 20
click at [709, 69] on div "[DATE] 12:00 AM - [DATE] 11:59 PM Filters Views Map" at bounding box center [602, 75] width 1144 height 24
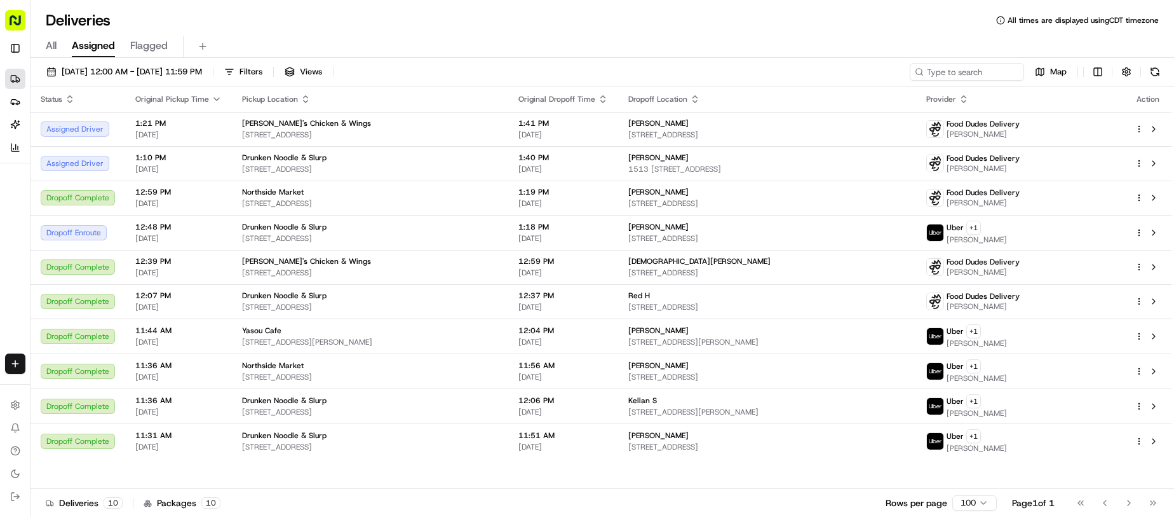
click at [598, 59] on div "[DATE] 12:00 AM - [DATE] 11:59 PM Filters Views Map Status Original Pickup Time…" at bounding box center [602, 288] width 1144 height 461
click at [576, 27] on div "Deliveries All times are displayed using CDT timezone" at bounding box center [602, 20] width 1144 height 20
click at [724, 50] on div "All Assigned Flagged" at bounding box center [602, 47] width 1144 height 22
click at [544, 3] on div "Deliveries All times are displayed using CDT timezone All Assigned Flagged [DAT…" at bounding box center [602, 258] width 1144 height 517
click at [550, 31] on div "All Assigned Flagged" at bounding box center [602, 43] width 1144 height 27
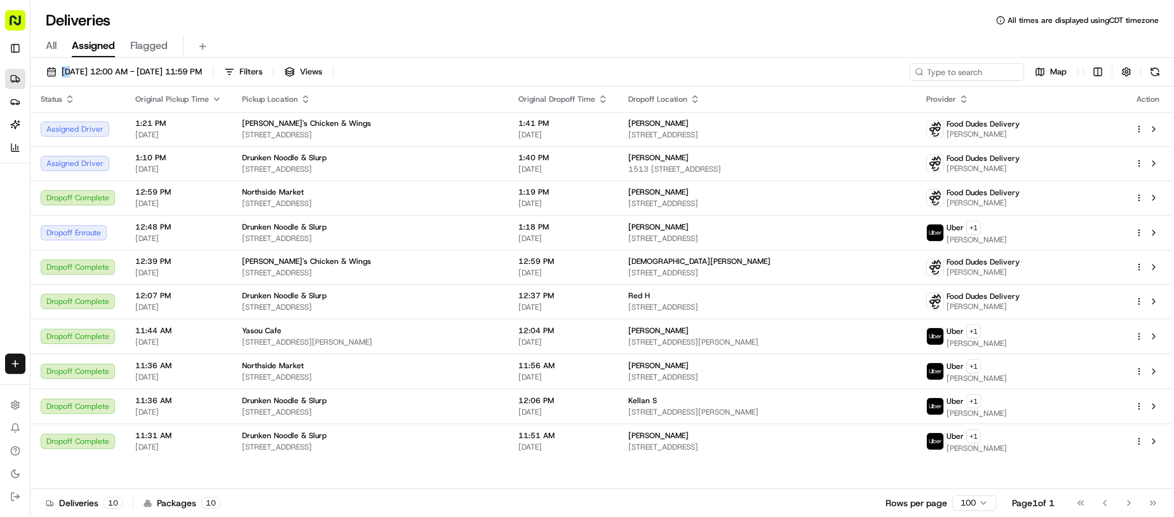
click at [550, 31] on div "All Assigned Flagged" at bounding box center [602, 43] width 1144 height 27
click at [521, 4] on div "Deliveries All times are displayed using CDT timezone All Assigned Flagged [DAT…" at bounding box center [602, 258] width 1144 height 517
